Goal: Transaction & Acquisition: Purchase product/service

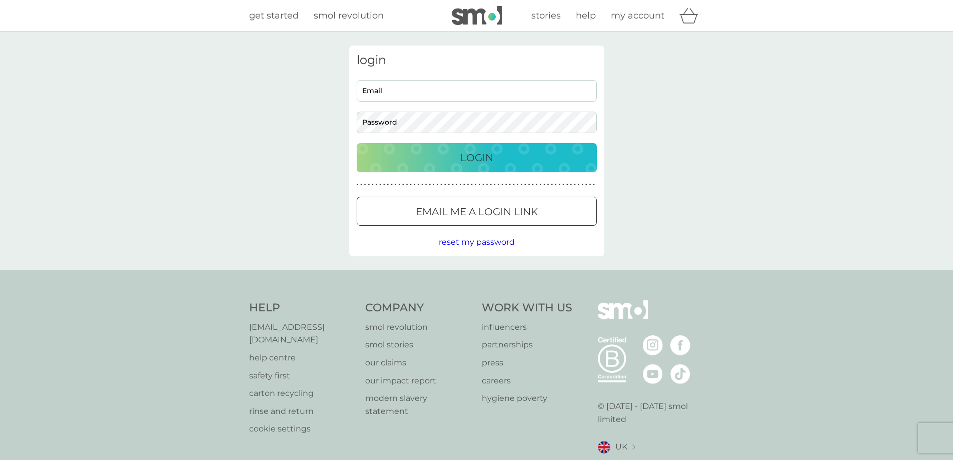
type input "[PERSON_NAME][EMAIL_ADDRESS][DOMAIN_NAME]"
click at [451, 162] on div "Login" at bounding box center [477, 158] width 220 height 16
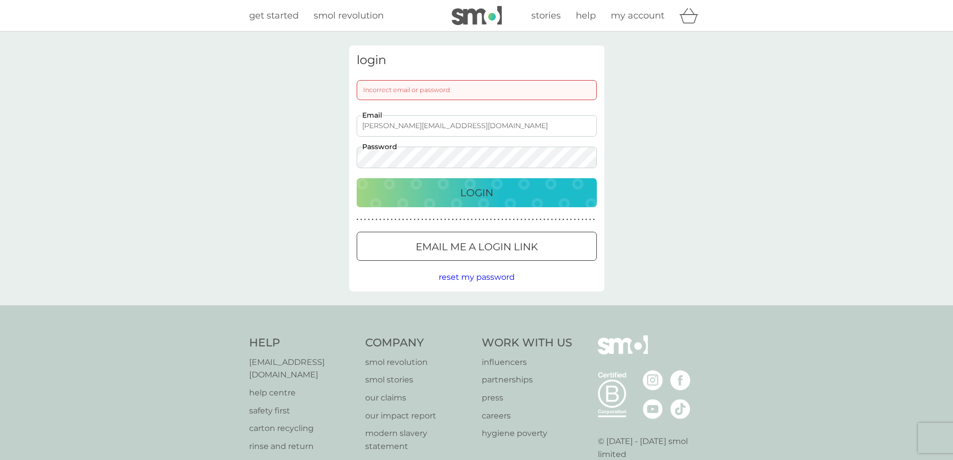
click at [453, 200] on div "Login" at bounding box center [477, 193] width 220 height 16
click at [473, 242] on div at bounding box center [477, 247] width 36 height 11
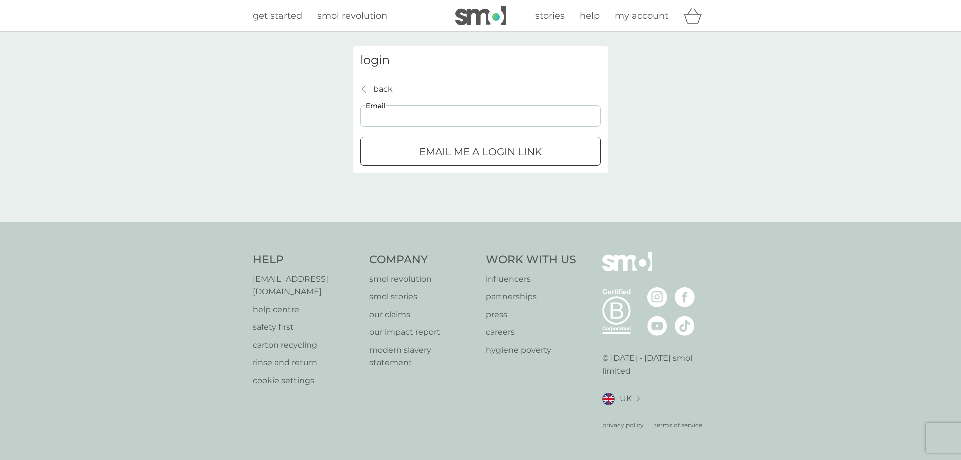
click at [394, 118] on input "Email" at bounding box center [480, 116] width 240 height 22
type input "sharon.leather67@btinternet.com"
click at [491, 156] on div "submit" at bounding box center [480, 152] width 36 height 11
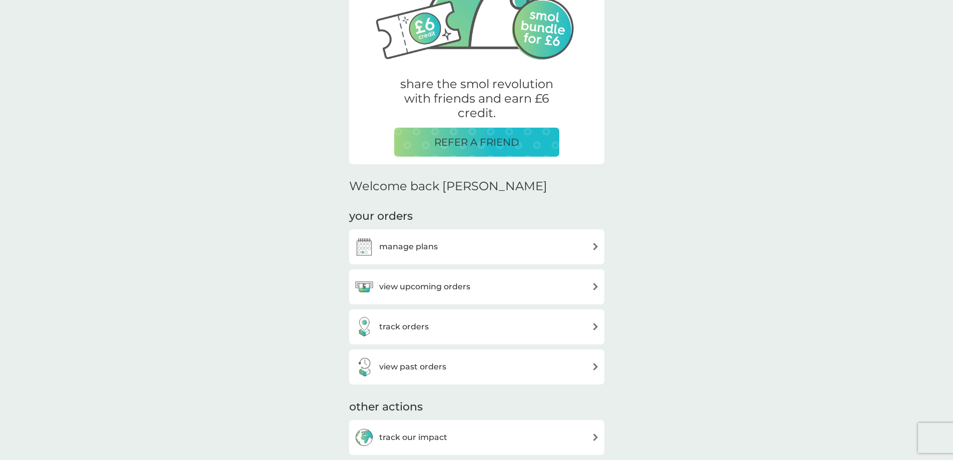
scroll to position [150, 0]
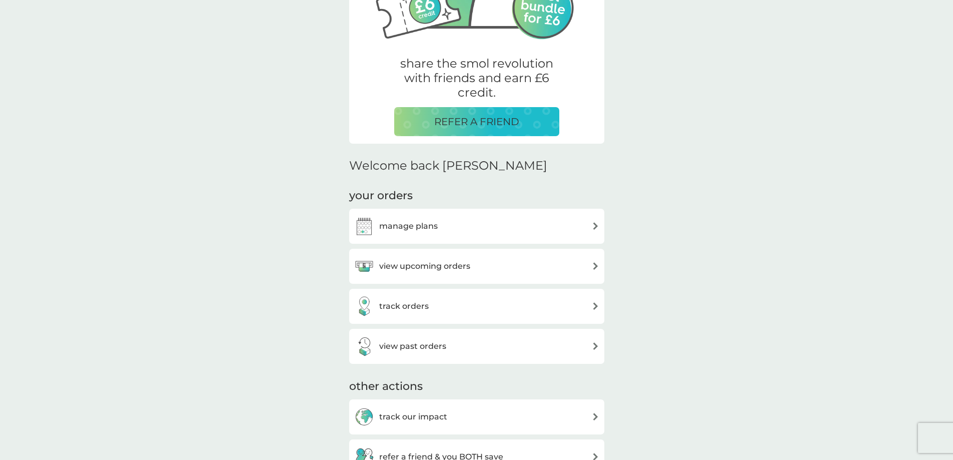
click at [407, 225] on h3 "manage plans" at bounding box center [408, 226] width 59 height 13
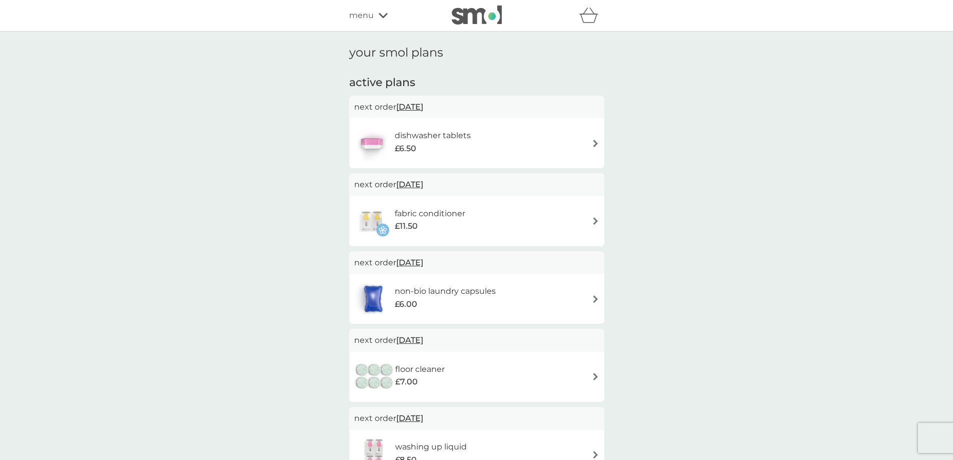
click at [595, 144] on img at bounding box center [596, 144] width 8 height 8
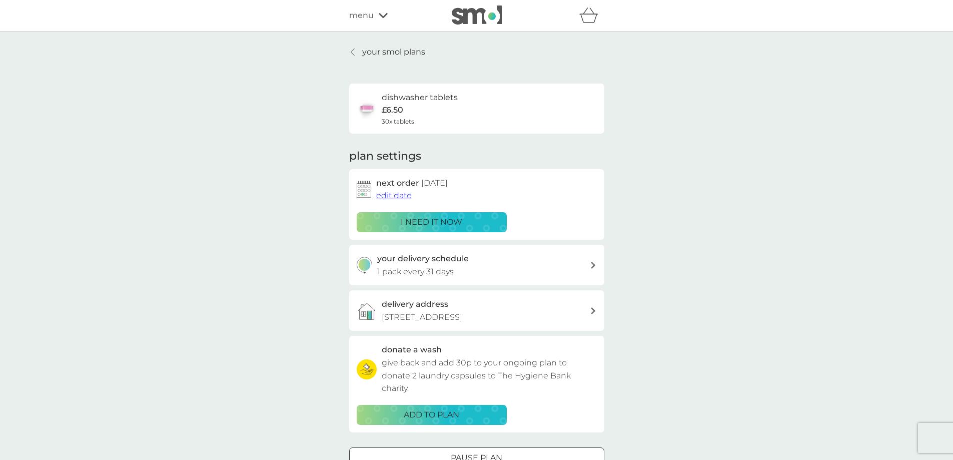
click at [413, 221] on p "i need it now" at bounding box center [432, 222] width 62 height 13
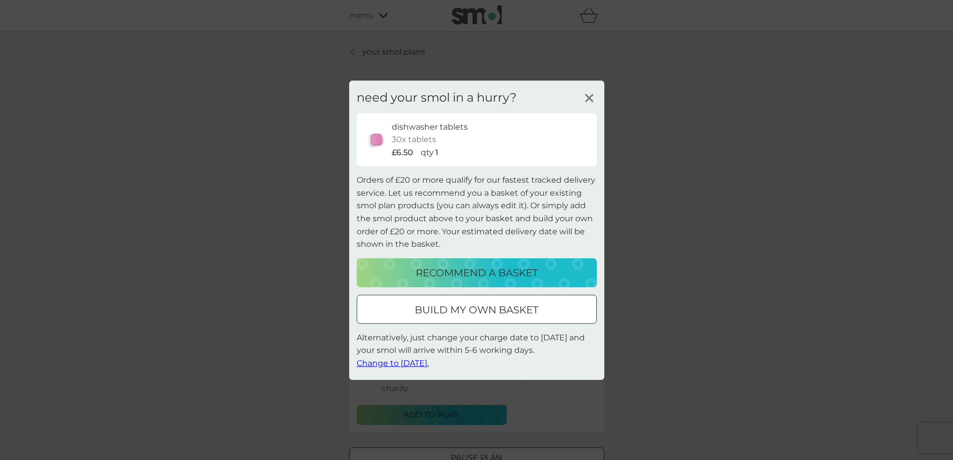
click at [500, 316] on p "build my own basket" at bounding box center [477, 310] width 124 height 16
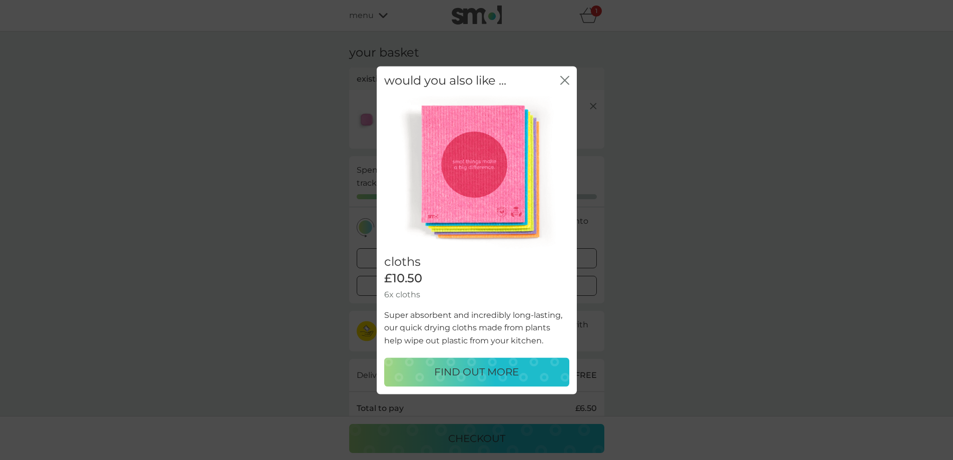
click at [567, 81] on icon "close" at bounding box center [565, 80] width 9 height 9
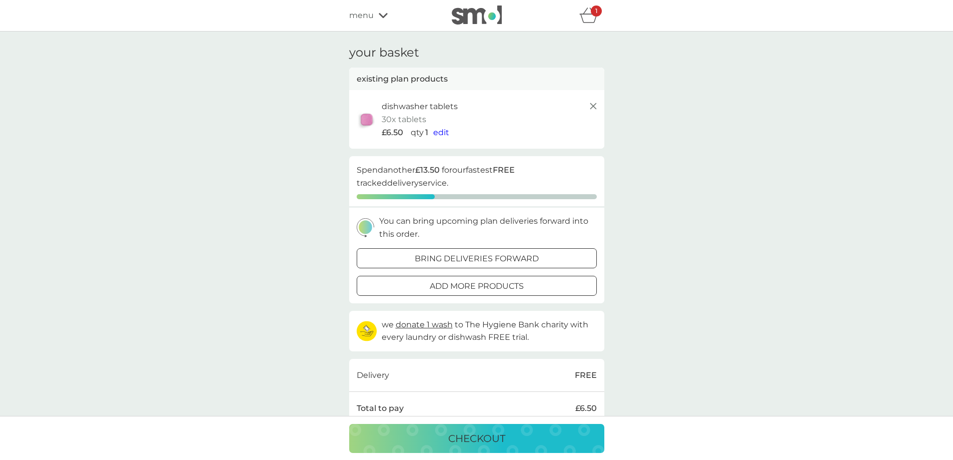
click at [461, 442] on p "checkout" at bounding box center [476, 438] width 57 height 16
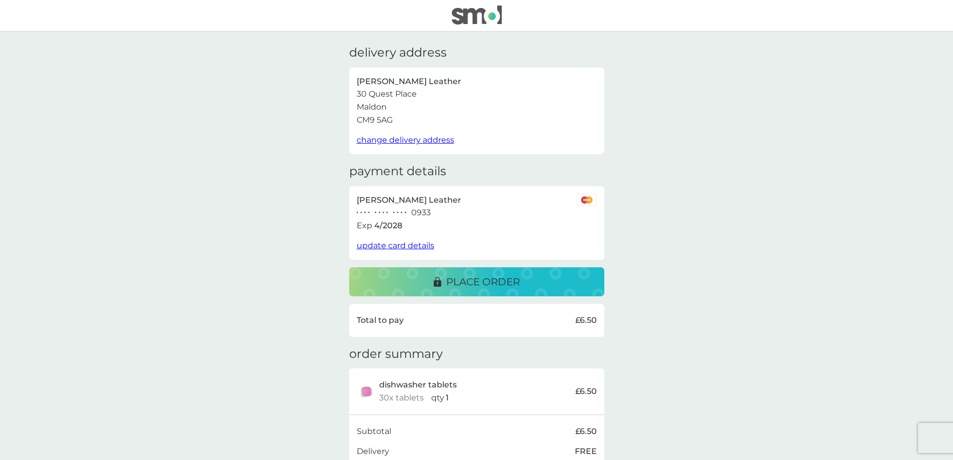
click at [454, 289] on p "place order" at bounding box center [483, 282] width 74 height 16
